Goal: Transaction & Acquisition: Book appointment/travel/reservation

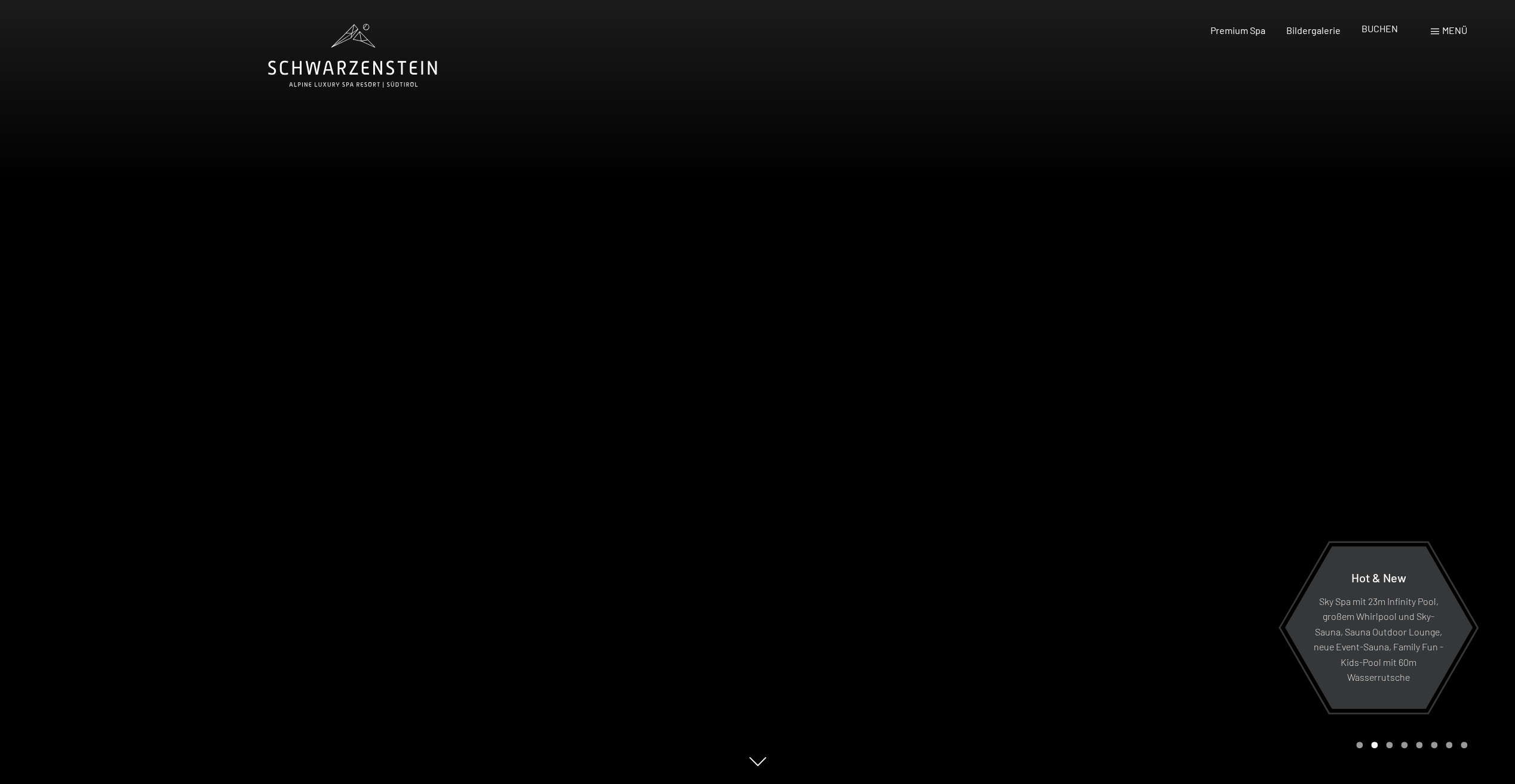
click at [1369, 26] on span "BUCHEN" at bounding box center [1379, 28] width 36 height 11
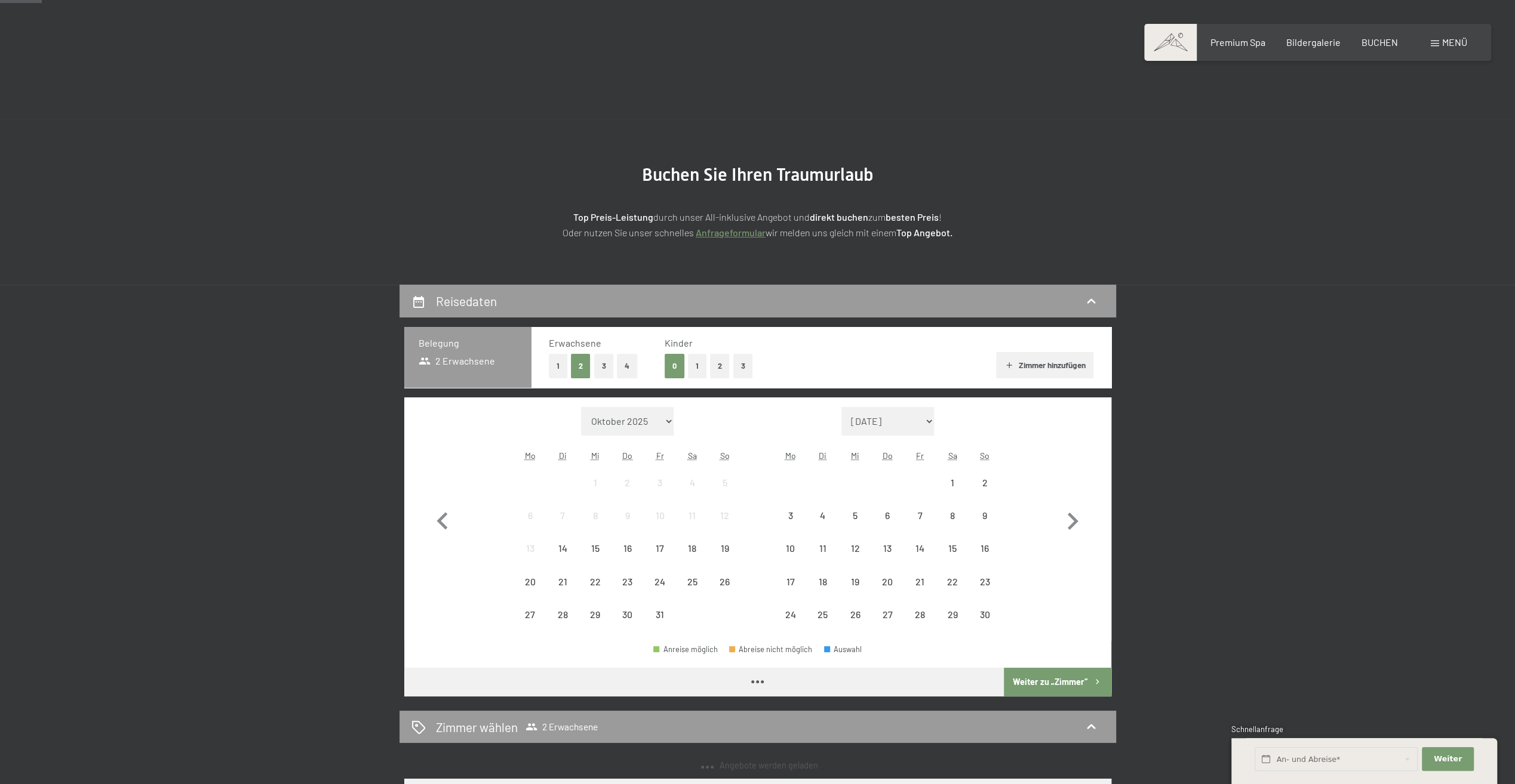
scroll to position [179, 0]
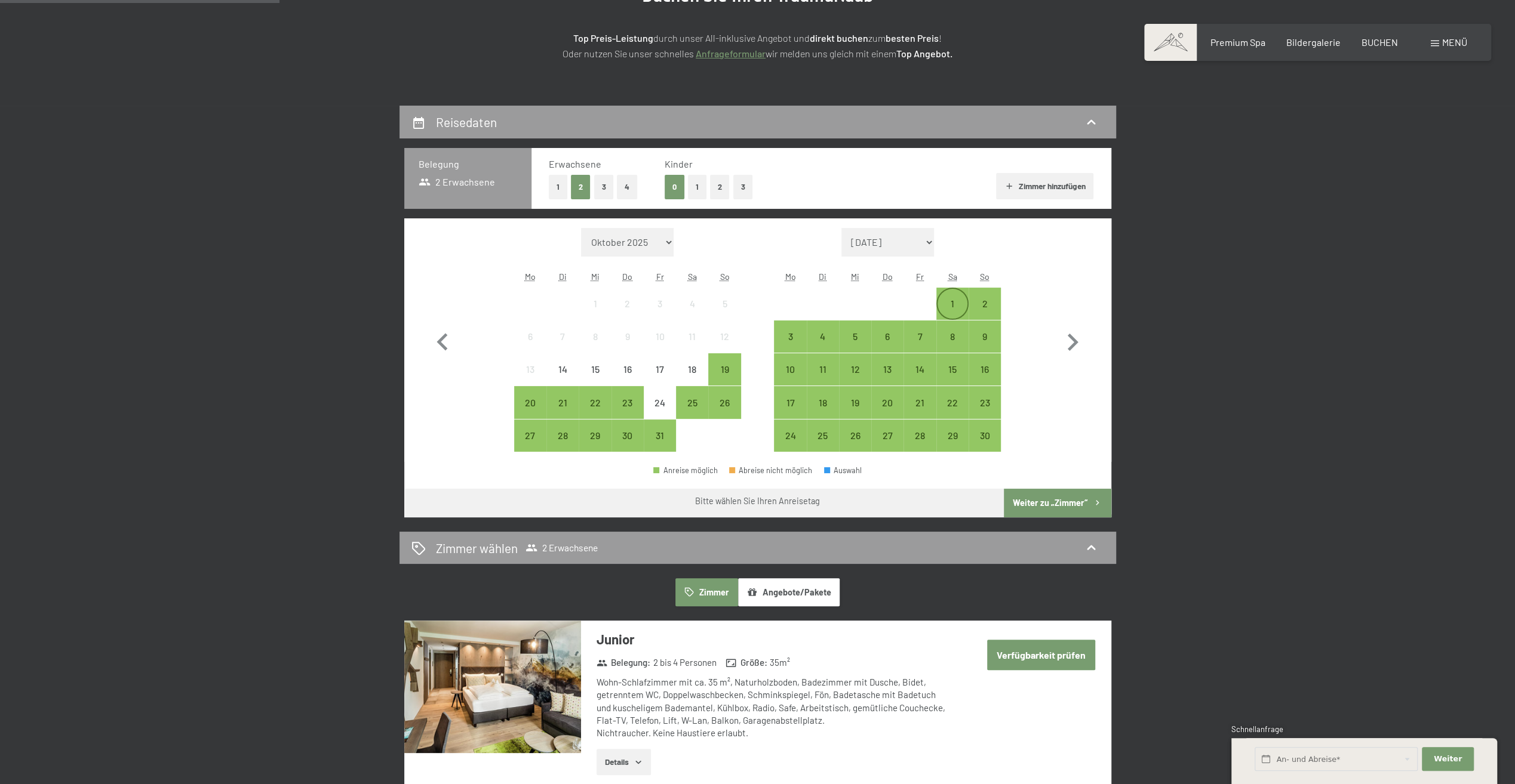
click at [962, 300] on div "1" at bounding box center [952, 314] width 30 height 30
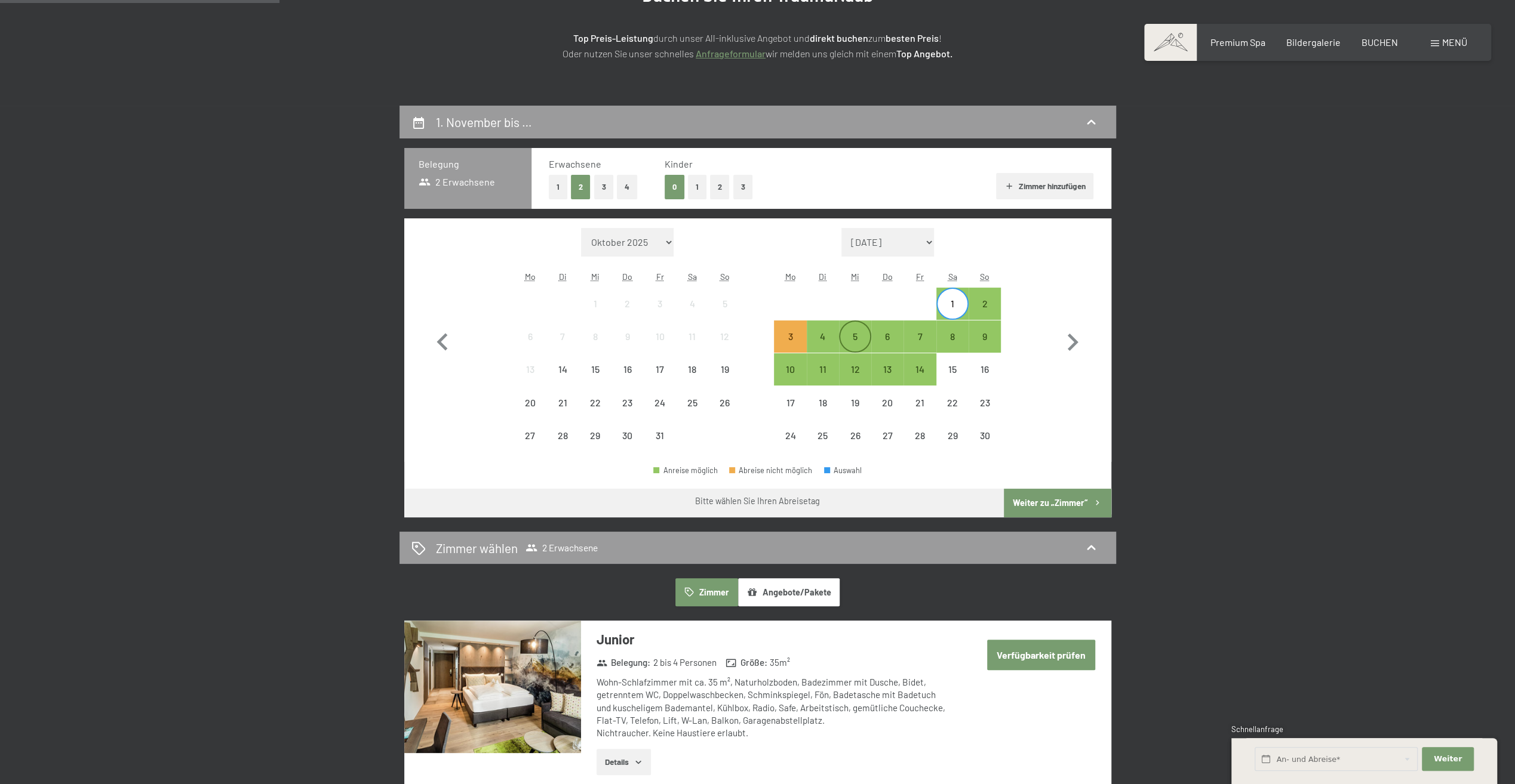
click at [850, 336] on div "5" at bounding box center [854, 347] width 30 height 30
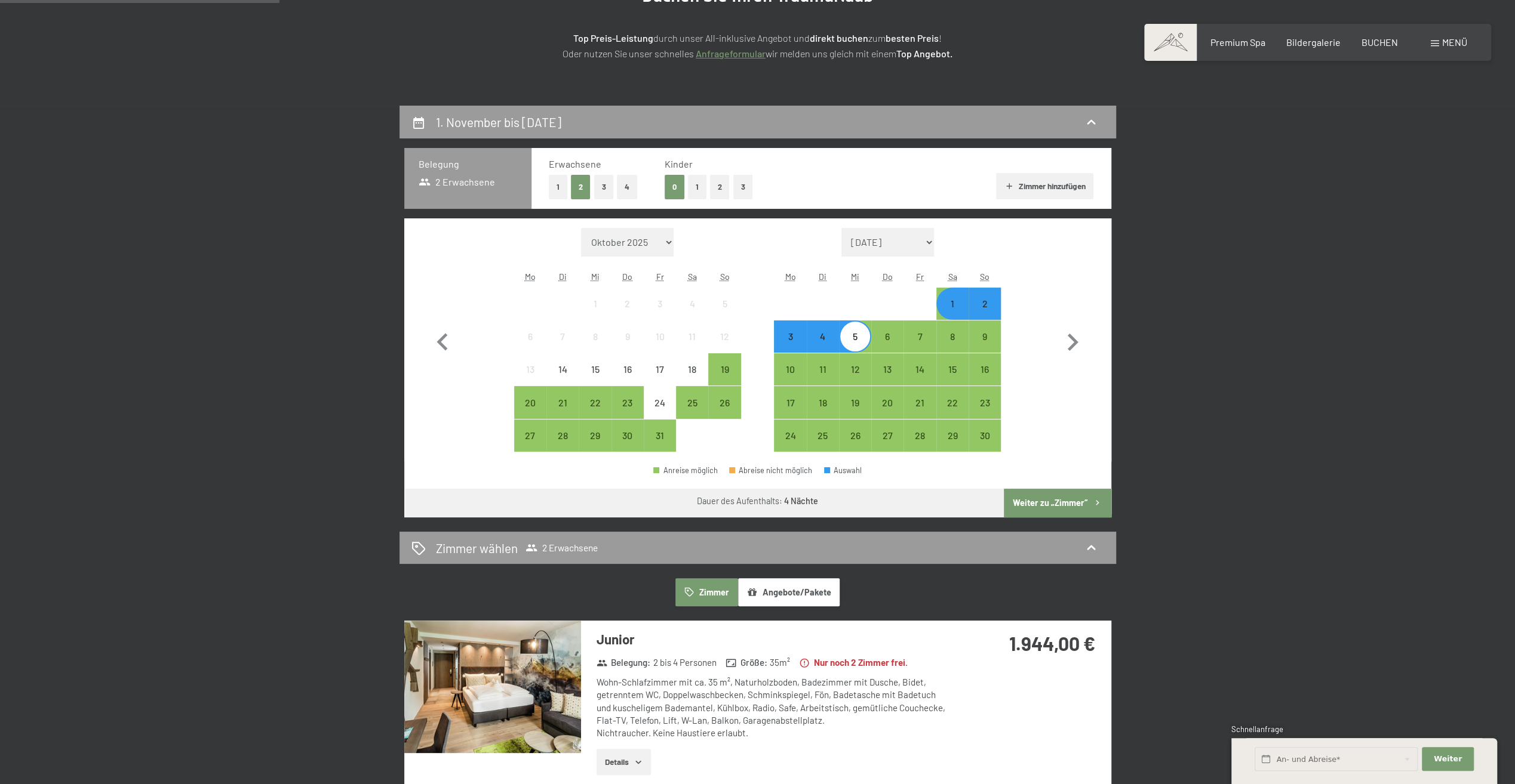
click at [1058, 501] on button "Weiter zu „Zimmer“" at bounding box center [1058, 502] width 107 height 29
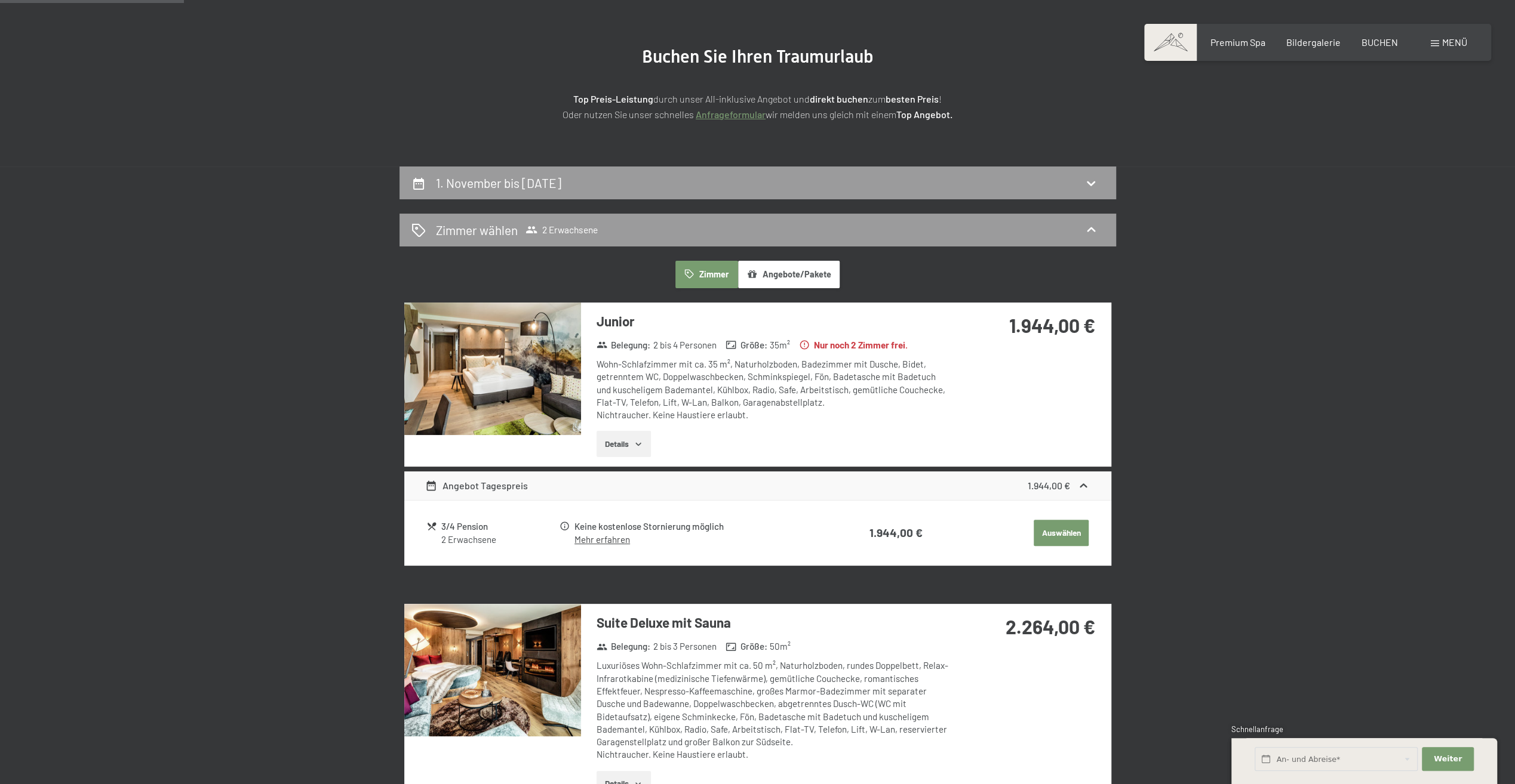
scroll to position [0, 0]
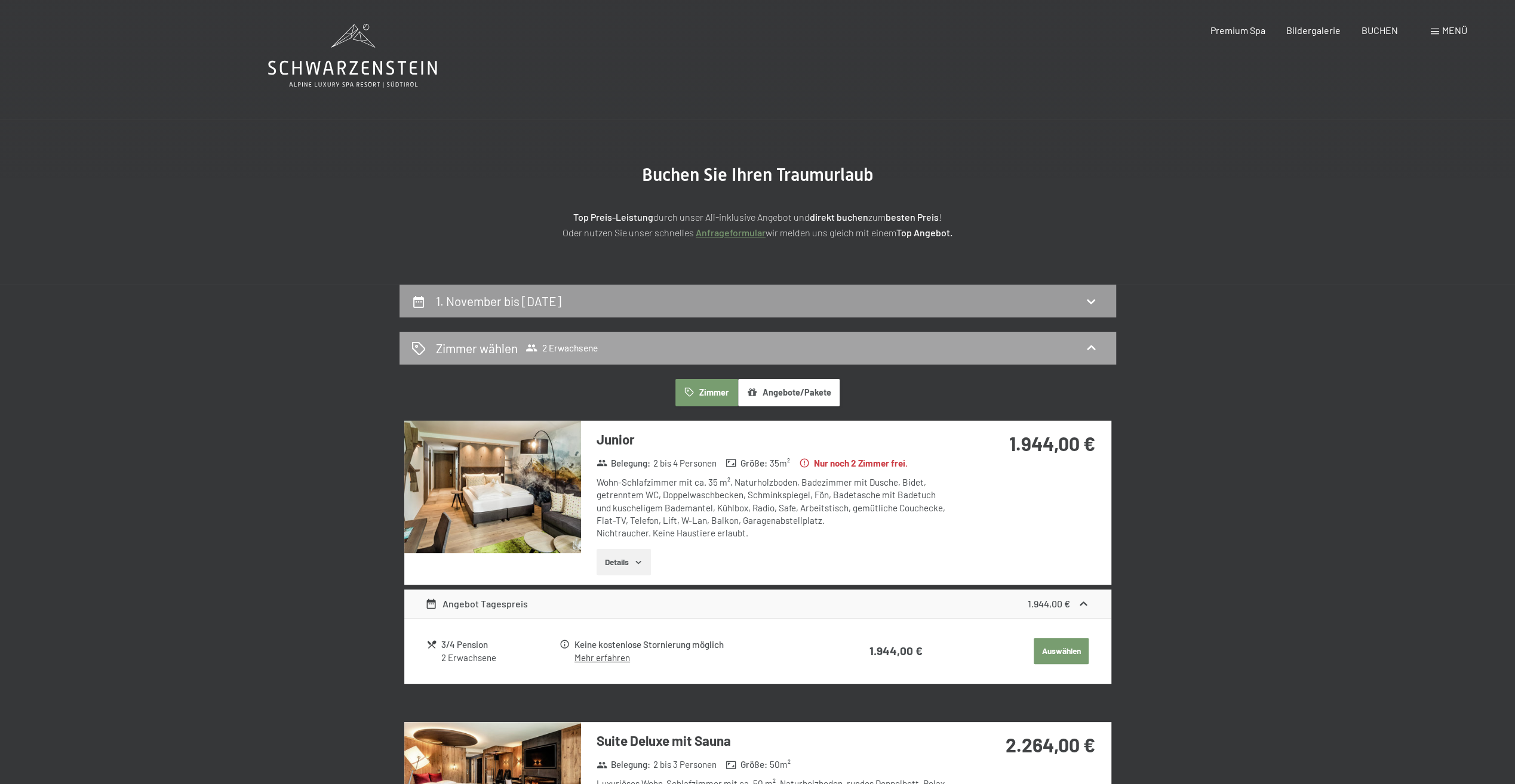
click at [539, 352] on span "2 Erwachsene" at bounding box center [562, 348] width 73 height 12
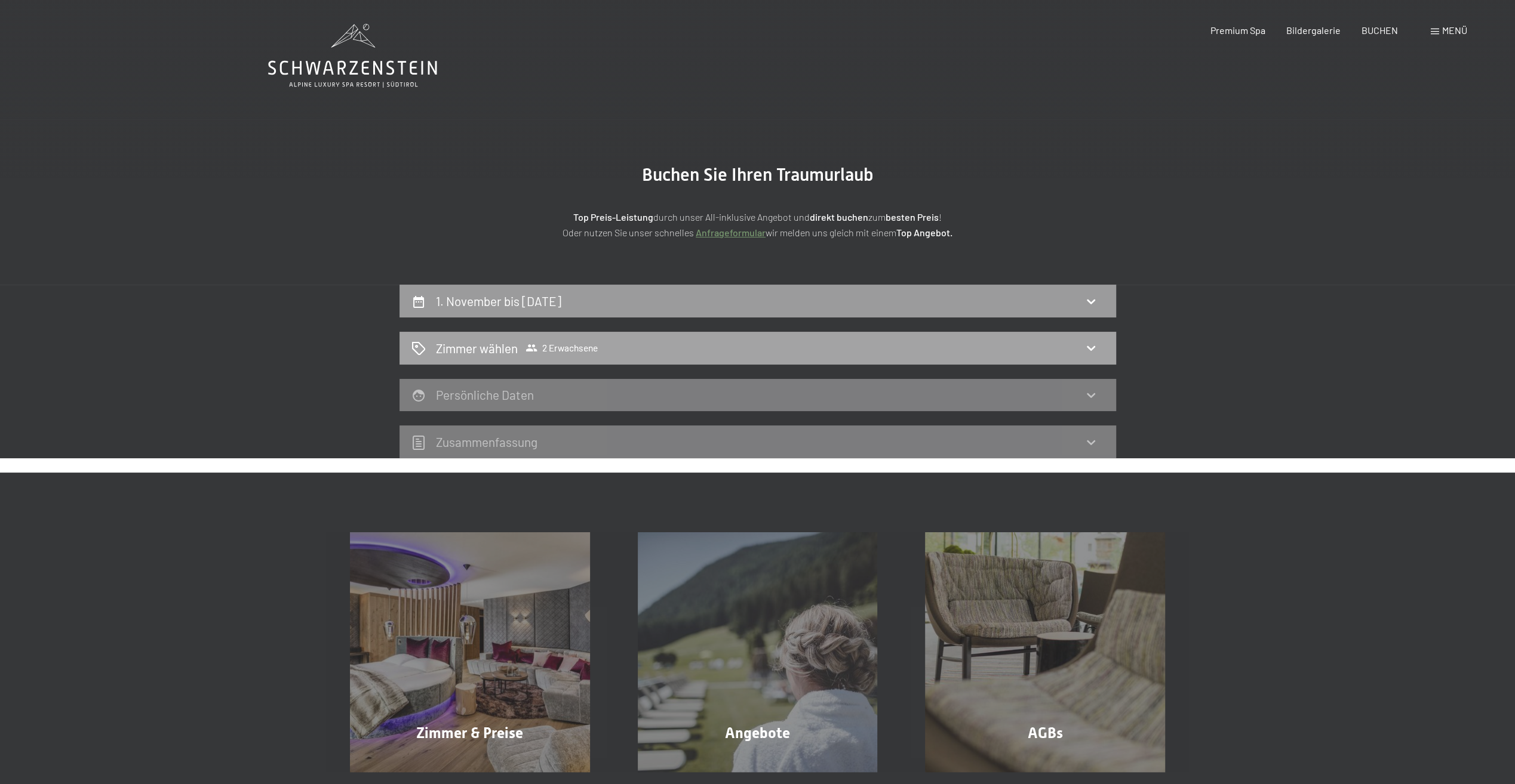
click at [1102, 350] on div "[PERSON_NAME] [PERSON_NAME] 2 Erwachsene" at bounding box center [758, 348] width 693 height 17
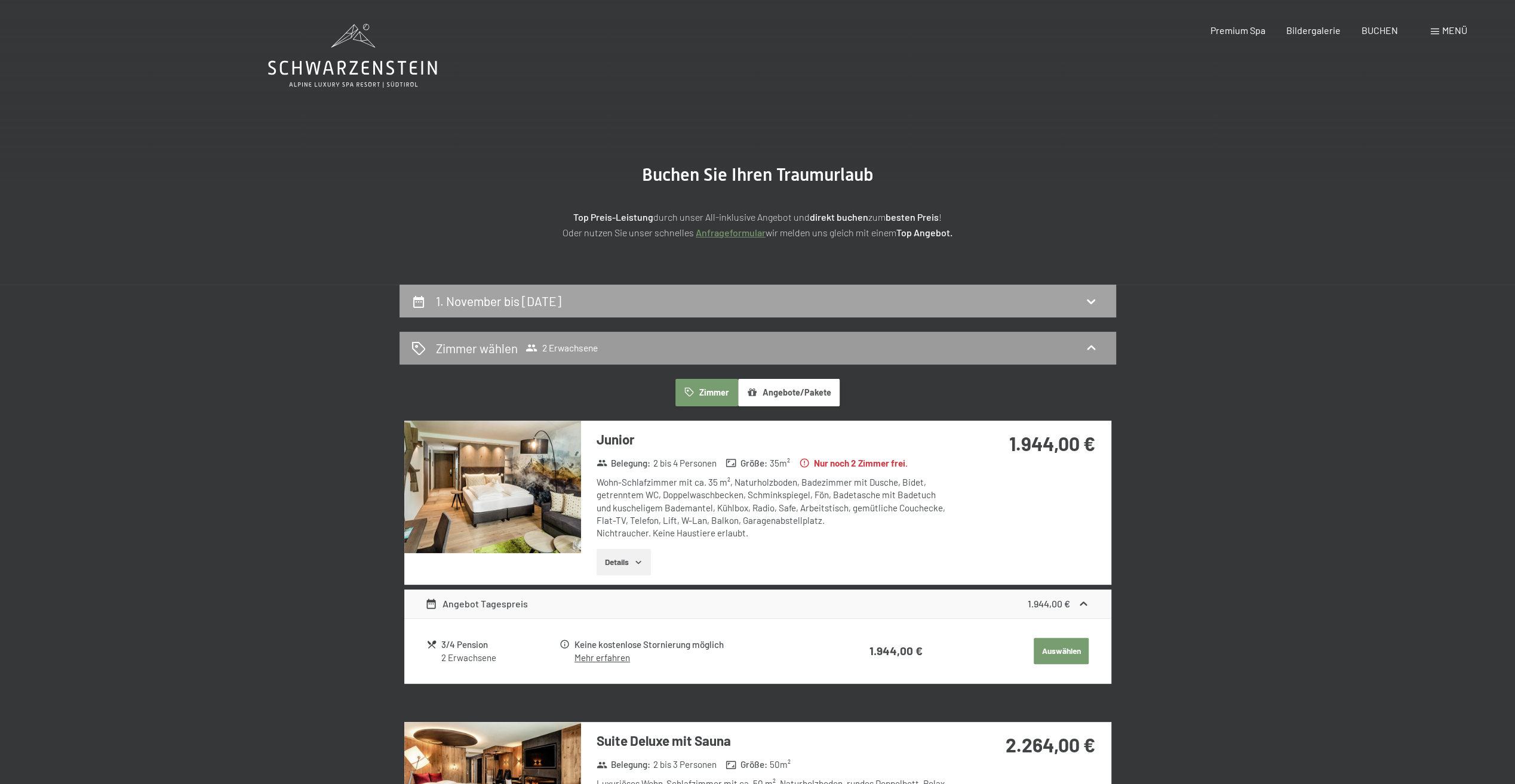
click at [561, 303] on h2 "1. November bis [DATE]" at bounding box center [498, 301] width 125 height 15
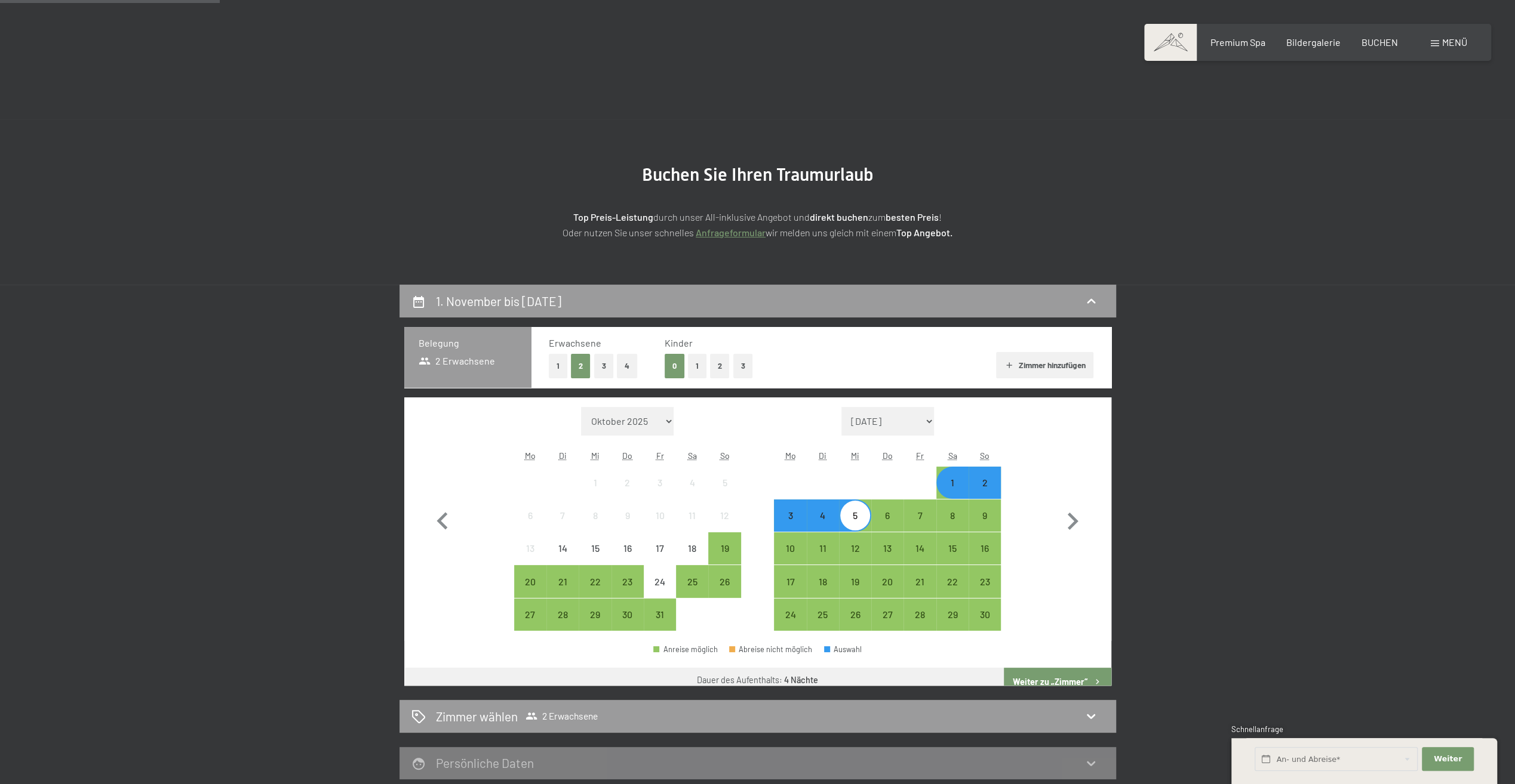
scroll to position [284, 0]
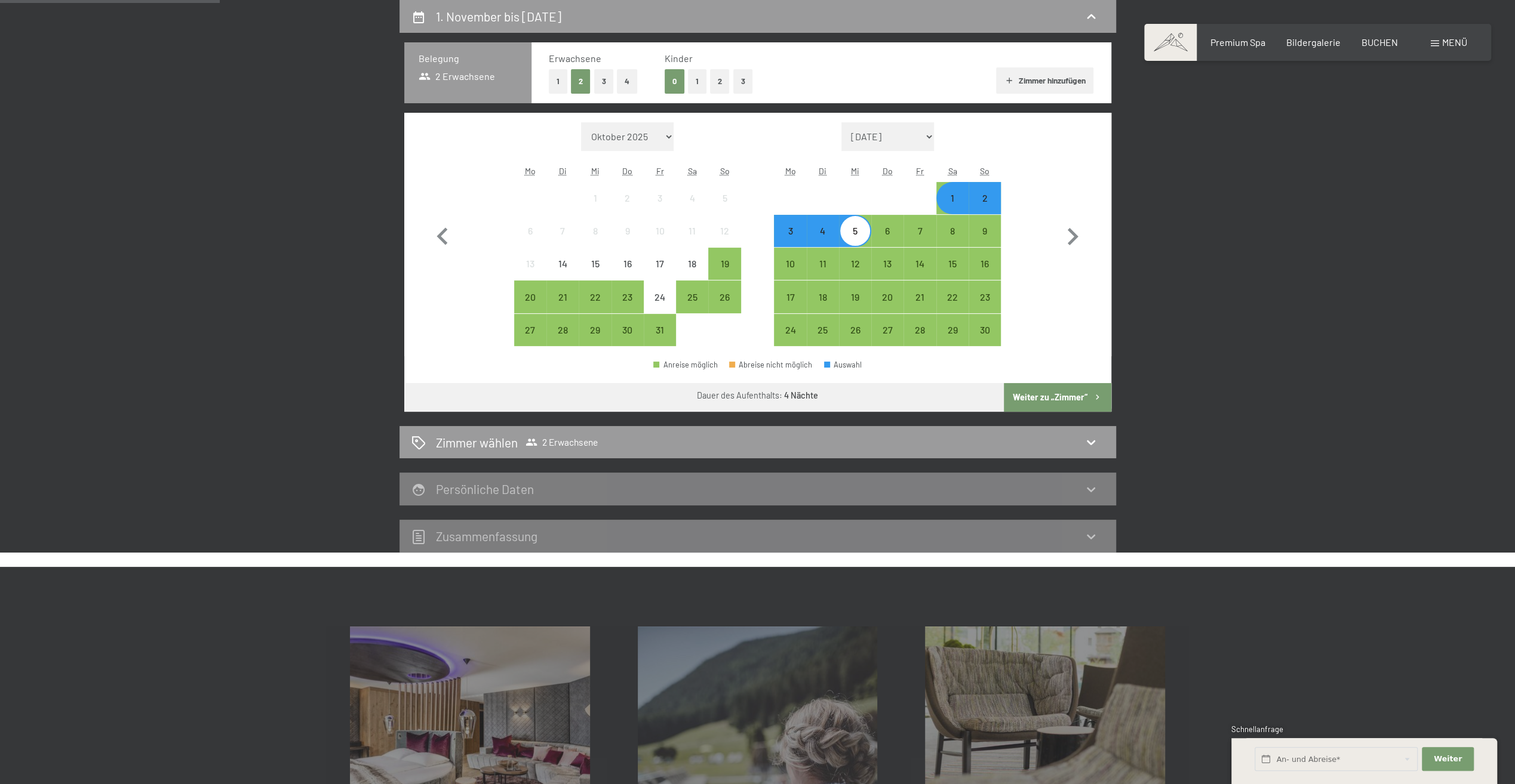
click at [694, 73] on button "1" at bounding box center [696, 81] width 18 height 24
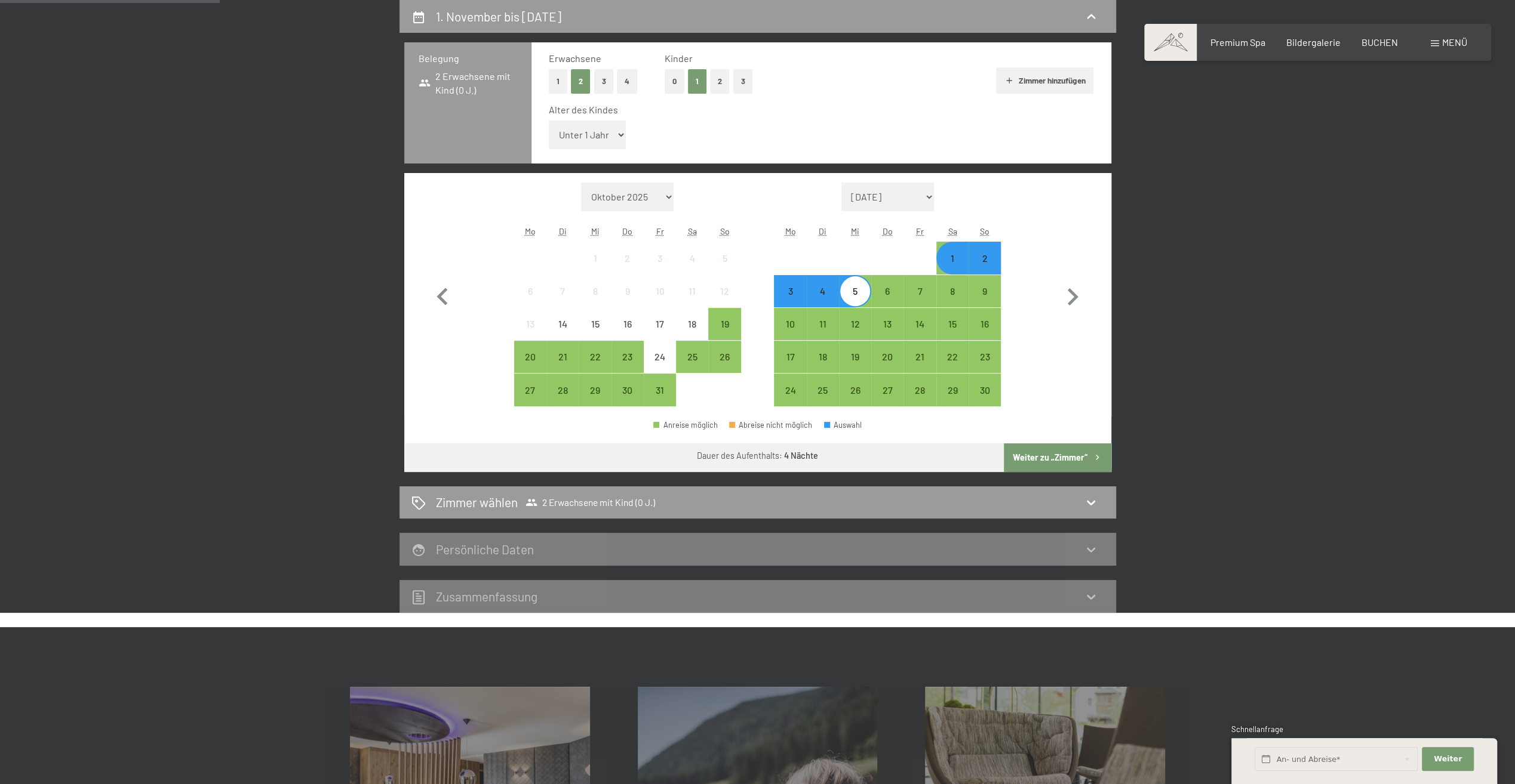
click at [590, 134] on select "Unter 1 Jahr 1 Jahr 2 Jahre 3 Jahre 4 Jahre 5 Jahre 6 Jahre 7 Jahre 8 Jahre 9 J…" at bounding box center [588, 134] width 78 height 29
select select "11"
click at [549, 120] on select "Unter 1 Jahr 1 Jahr 2 Jahre 3 Jahre 4 Jahre 5 Jahre 6 Jahre 7 Jahre 8 Jahre 9 J…" at bounding box center [588, 134] width 78 height 29
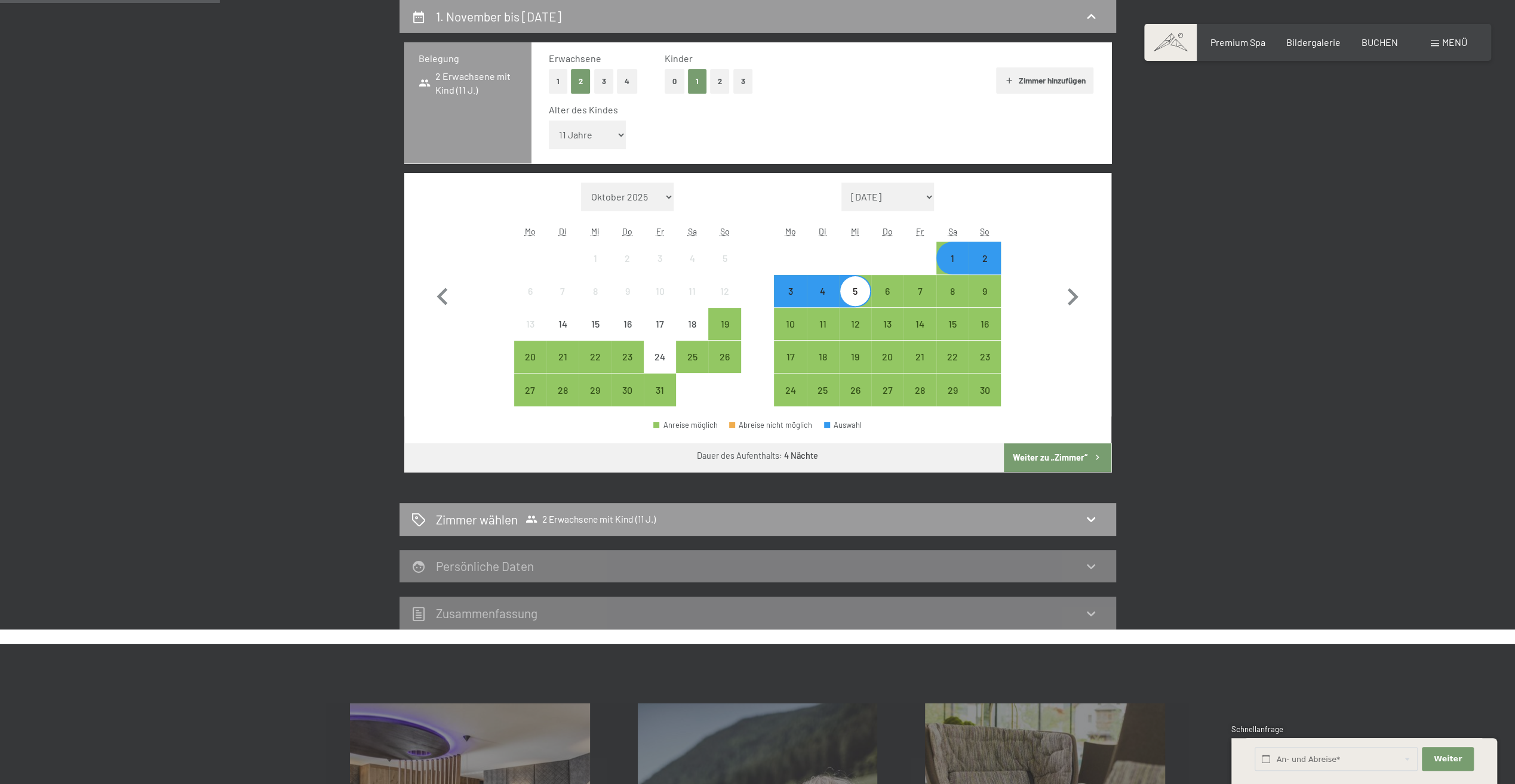
click at [1056, 462] on button "Weiter zu „Zimmer“" at bounding box center [1058, 457] width 107 height 29
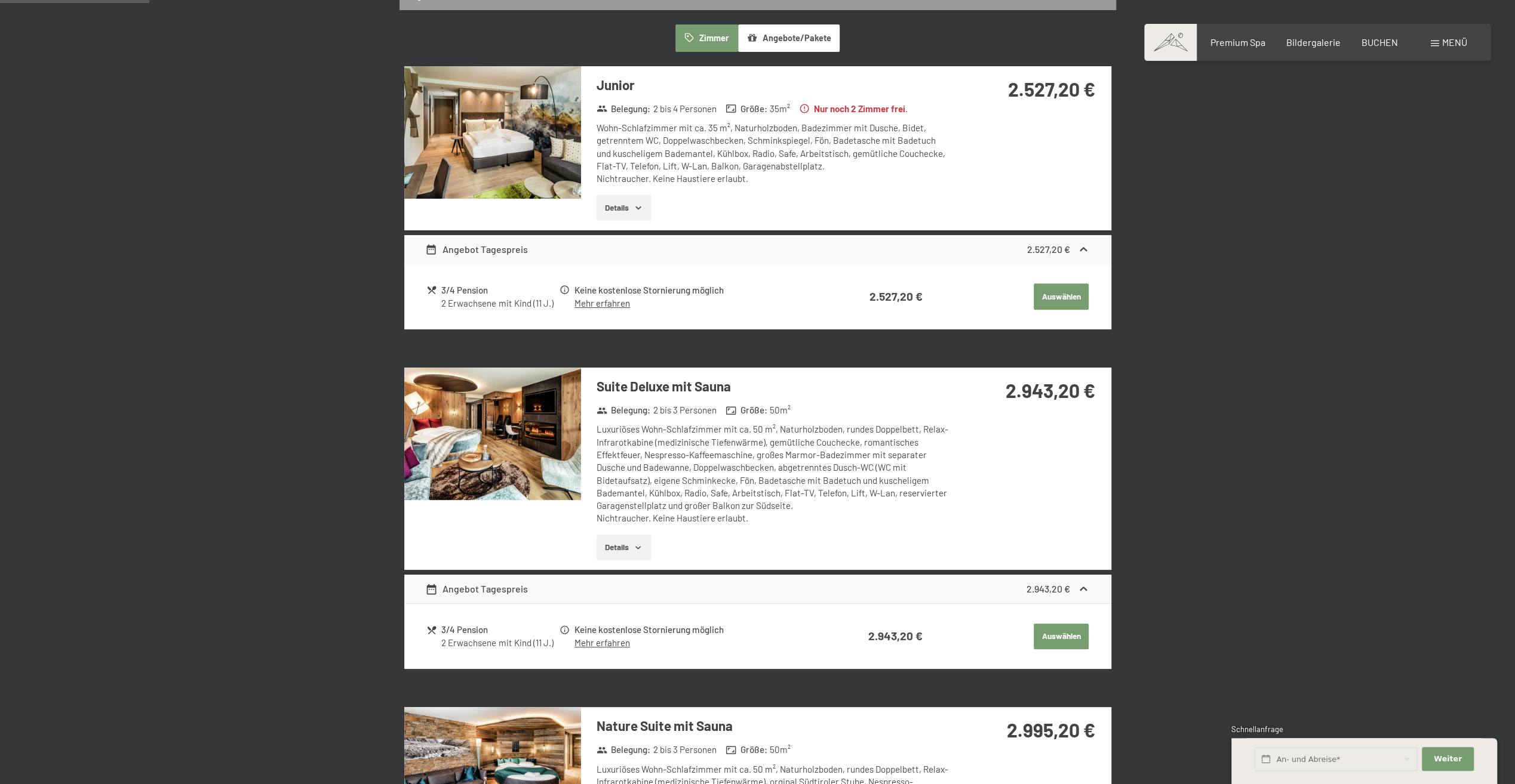
scroll to position [165, 0]
